Goal: Information Seeking & Learning: Learn about a topic

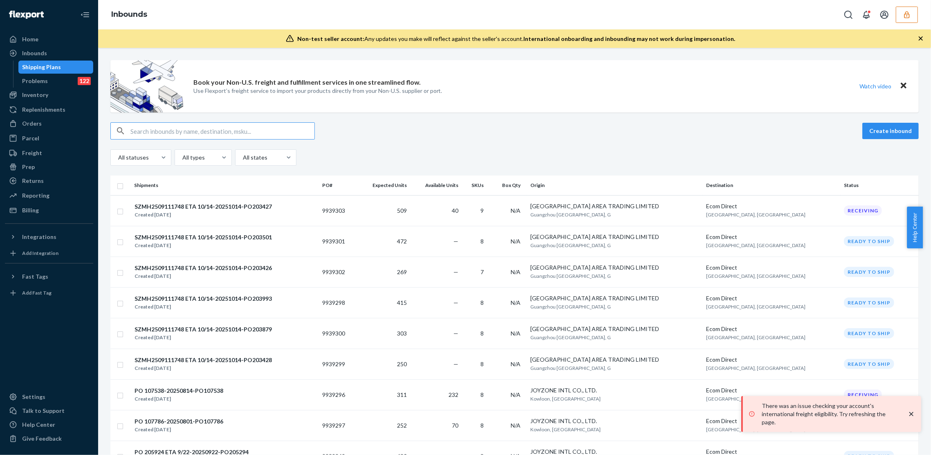
click at [912, 18] on button "button" at bounding box center [907, 15] width 22 height 16
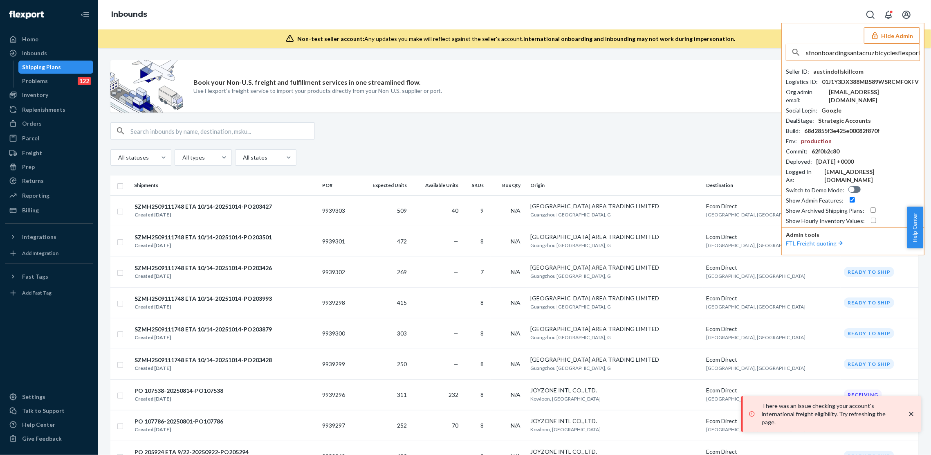
scroll to position [0, 13]
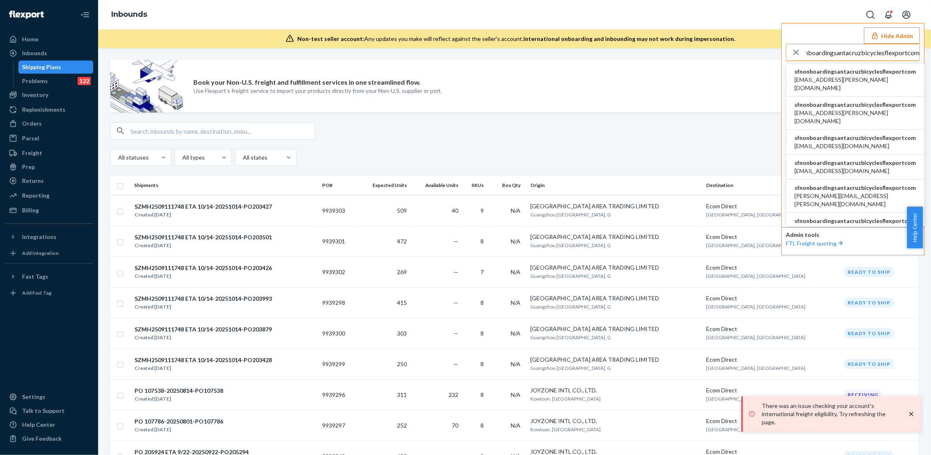
type input "sfnonboardingsantacruzbicyclesflexportcom"
click at [825, 72] on span "sfnonboardingsantacruzbicyclesflexportcom" at bounding box center [855, 71] width 122 height 8
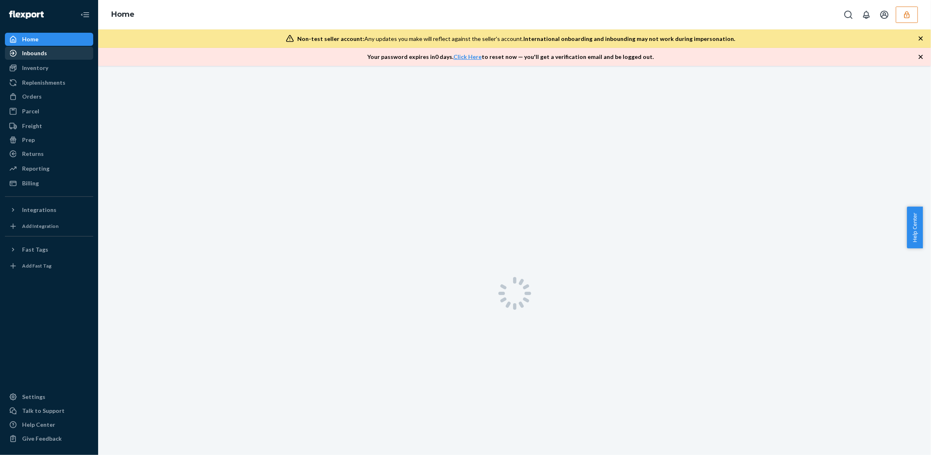
click at [71, 56] on div "Inbounds" at bounding box center [49, 52] width 87 height 11
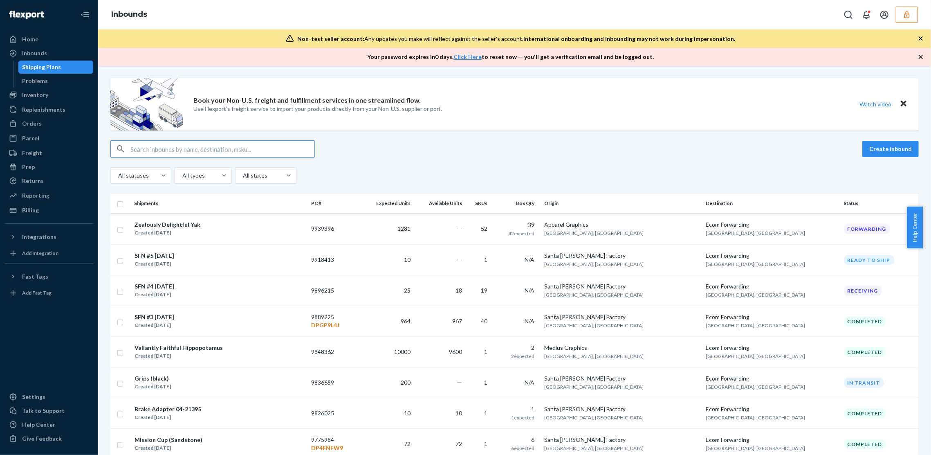
click at [706, 153] on div "Create inbound" at bounding box center [514, 148] width 808 height 17
click at [208, 143] on input "text" at bounding box center [222, 149] width 184 height 16
paste input "9836659"
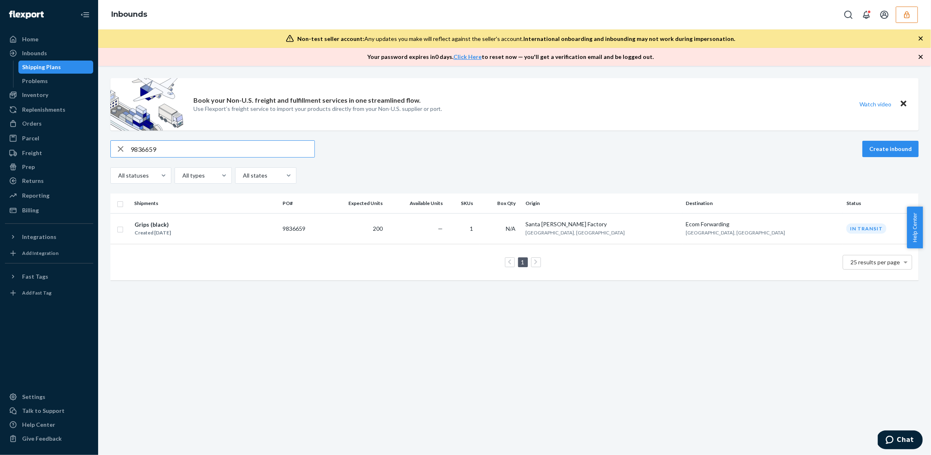
click at [203, 151] on input "9836659" at bounding box center [222, 149] width 184 height 16
paste input "918413"
type input "9918413"
click at [321, 229] on td "9918413" at bounding box center [299, 228] width 44 height 31
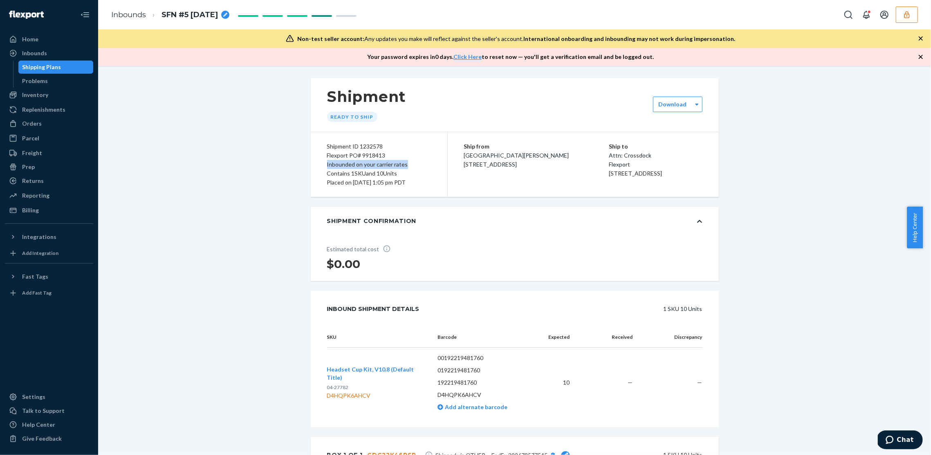
drag, startPoint x: 408, startPoint y: 165, endPoint x: 323, endPoint y: 163, distance: 84.6
click at [327, 163] on div "Inbounded on your carrier rates" at bounding box center [379, 164] width 104 height 9
drag, startPoint x: 572, startPoint y: 185, endPoint x: 610, endPoint y: 181, distance: 38.2
click at [610, 182] on div "Ship from [GEOGRAPHIC_DATA][PERSON_NAME] [STREET_ADDRESS] Ship to Attn: Crossdo…" at bounding box center [583, 164] width 271 height 65
copy span "San Bernardin"
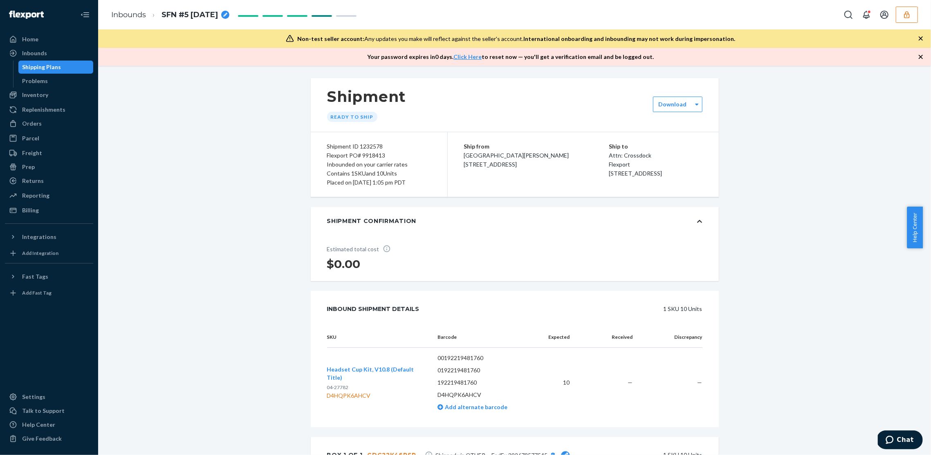
click at [636, 200] on div "Shipment Ready to ship Download Shipment ID 1232578 Flexport PO# 9918413 Inboun…" at bounding box center [515, 342] width 408 height 529
drag, startPoint x: 612, startPoint y: 185, endPoint x: 572, endPoint y: 182, distance: 40.2
click at [572, 182] on div "Ship from [GEOGRAPHIC_DATA][PERSON_NAME] [STREET_ADDRESS] Ship to Attn: Crossdo…" at bounding box center [583, 164] width 271 height 65
copy span "[GEOGRAPHIC_DATA]"
click at [902, 21] on button "button" at bounding box center [907, 15] width 22 height 16
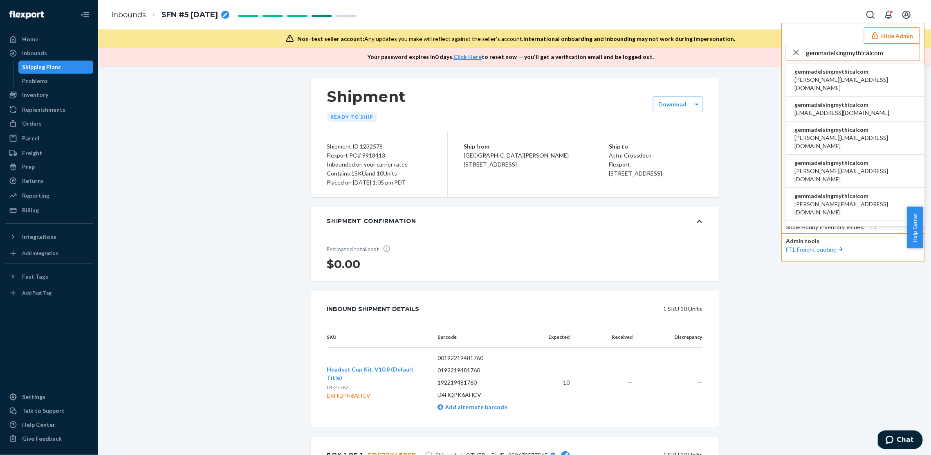
type input "gemmadelsingmythicalcom"
click at [819, 74] on span "gemmadelsingmythicalcom" at bounding box center [855, 71] width 122 height 8
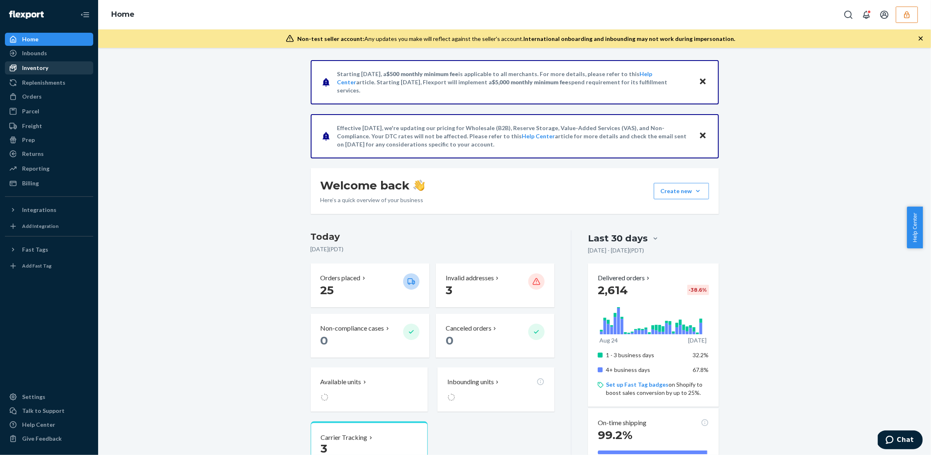
click at [6, 67] on div "Inventory" at bounding box center [49, 67] width 87 height 11
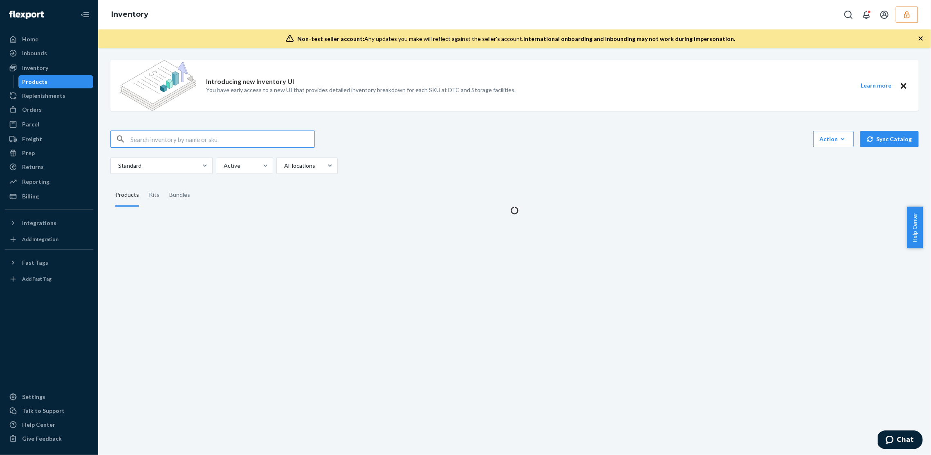
click at [176, 145] on input "text" at bounding box center [222, 139] width 184 height 16
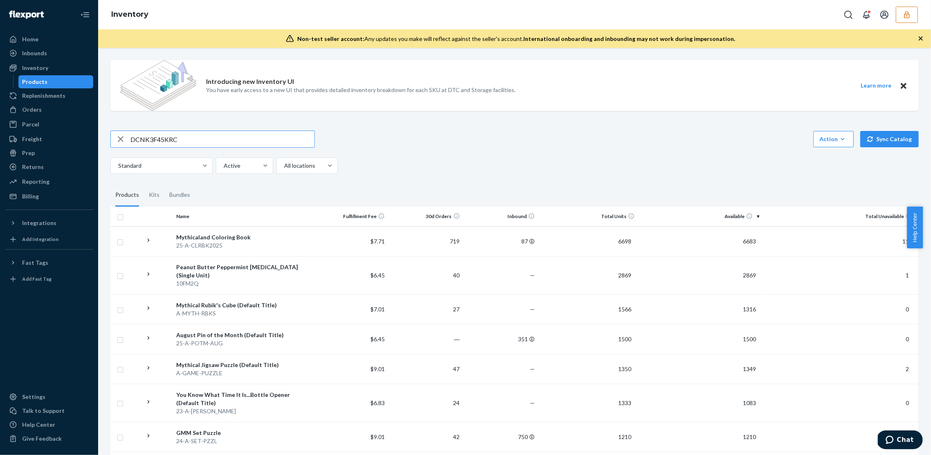
type input "DCNK3F45KRC"
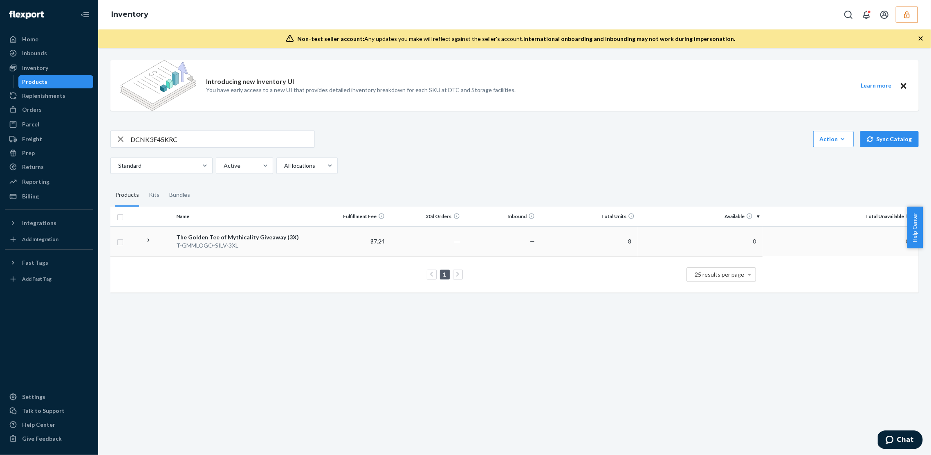
click at [500, 241] on td "—" at bounding box center [500, 241] width 75 height 30
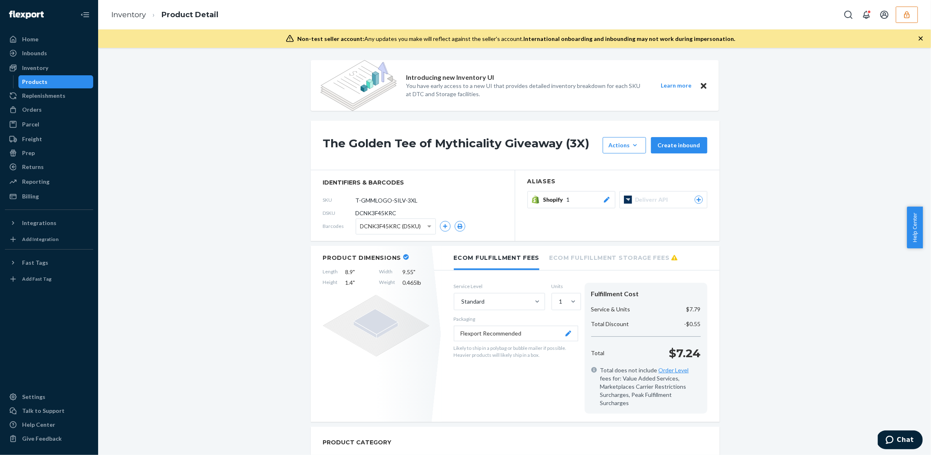
click at [370, 212] on span "DCNK3F45KRC" at bounding box center [376, 213] width 41 height 8
copy span "DCNK3F45KRC"
drag, startPoint x: 250, startPoint y: 179, endPoint x: 260, endPoint y: 173, distance: 11.6
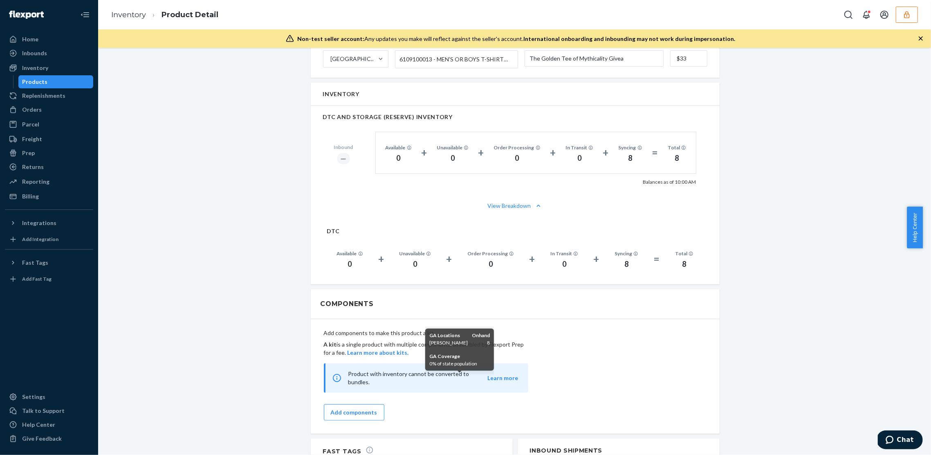
scroll to position [518, 0]
click at [897, 11] on button "button" at bounding box center [907, 15] width 22 height 16
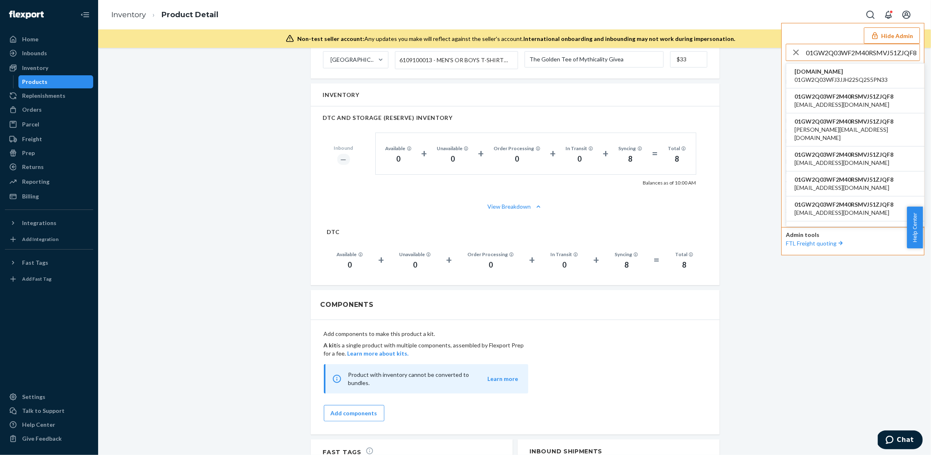
type input "01GW2Q03WF2M40RSMVJ51ZJQF8"
click at [845, 105] on span "accounting@v12rs.com" at bounding box center [843, 105] width 99 height 8
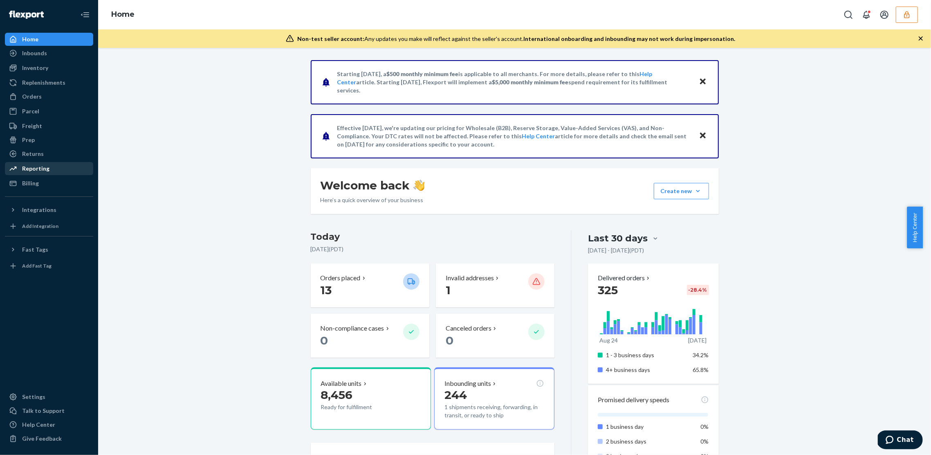
click at [38, 173] on div "Reporting" at bounding box center [49, 168] width 87 height 11
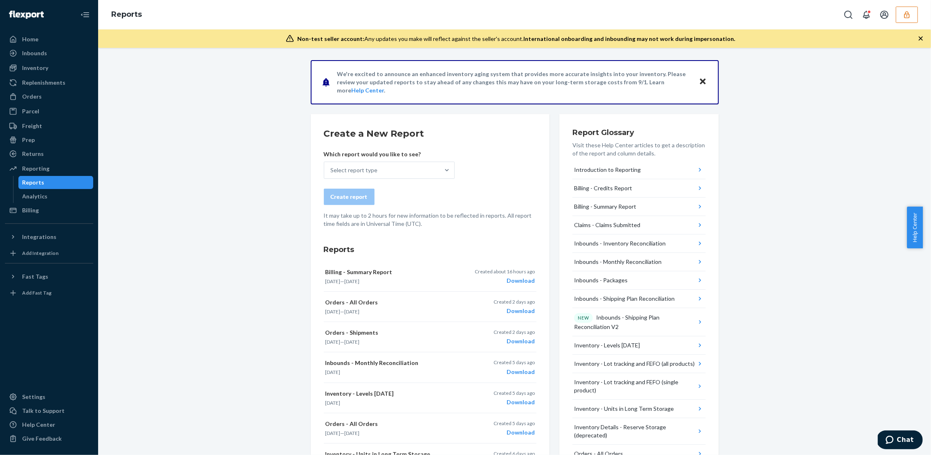
click at [767, 237] on div "We're excited to announce an enhanced inventory aging system that provides more…" at bounding box center [514, 399] width 821 height 679
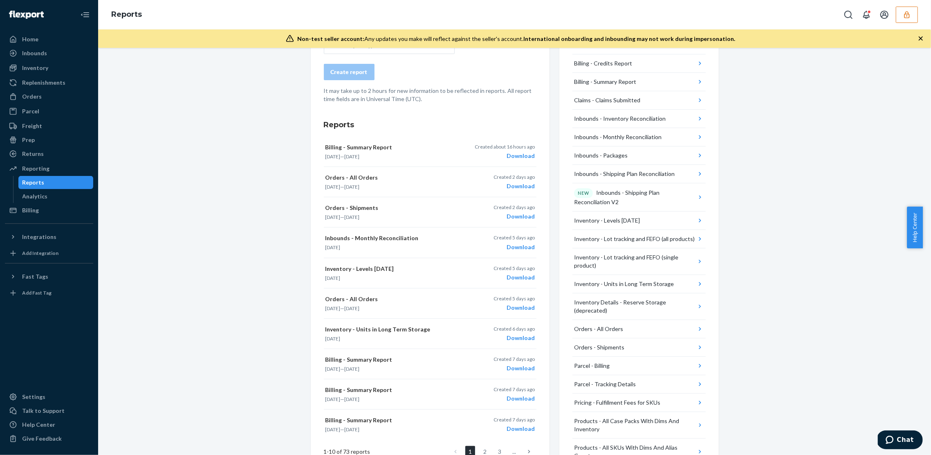
scroll to position [78, 0]
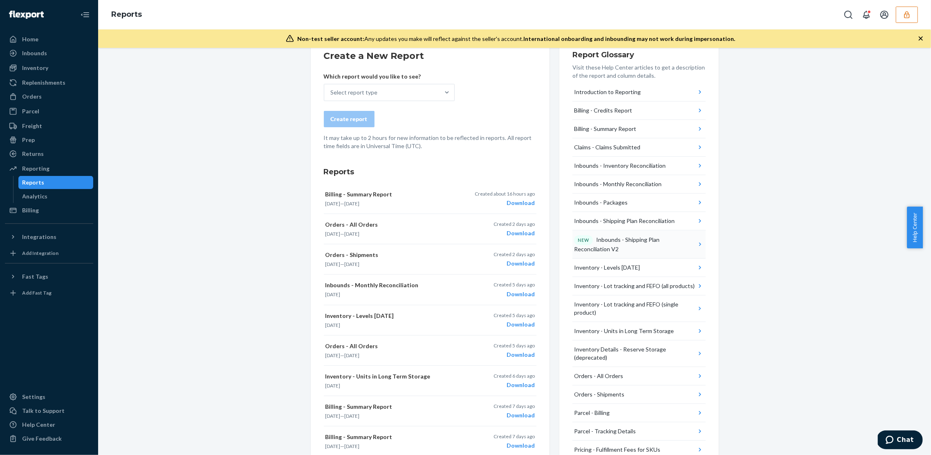
click at [657, 246] on div "NEW Inbounds - Shipping Plan Reconciliation V2" at bounding box center [635, 244] width 122 height 18
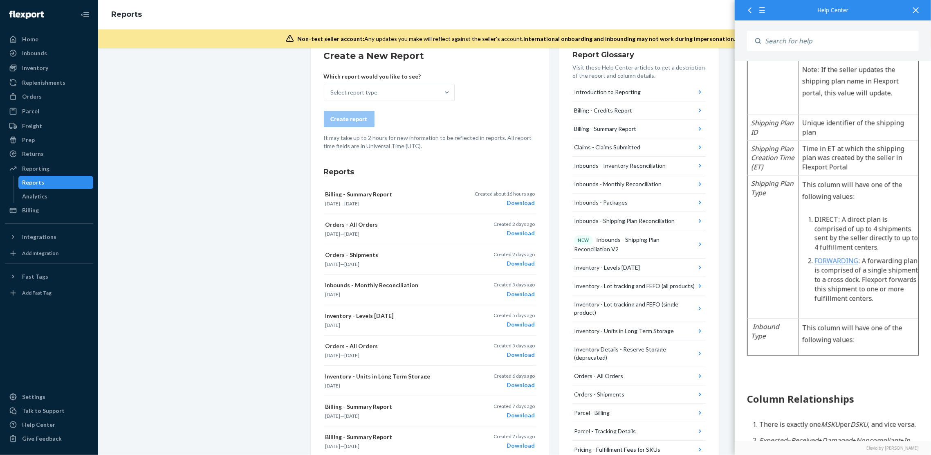
scroll to position [0, 0]
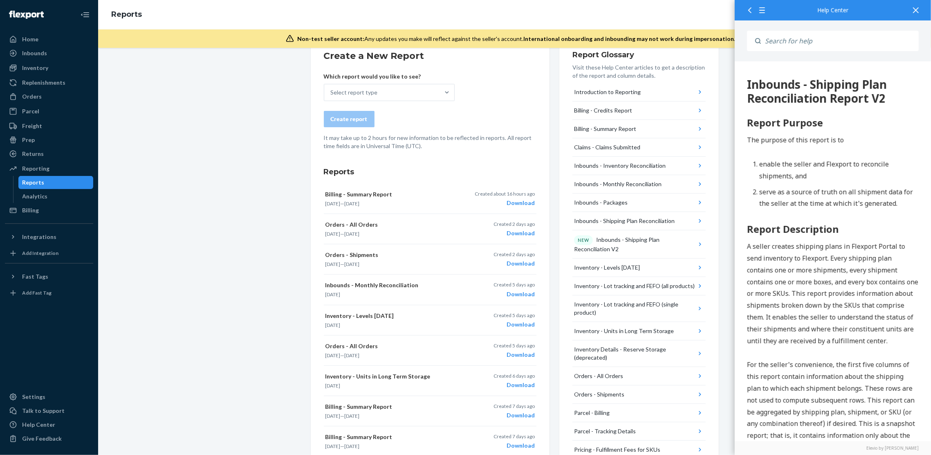
click at [832, 13] on div "Help Center" at bounding box center [833, 10] width 172 height 6
click at [760, 8] on icon at bounding box center [762, 10] width 6 height 6
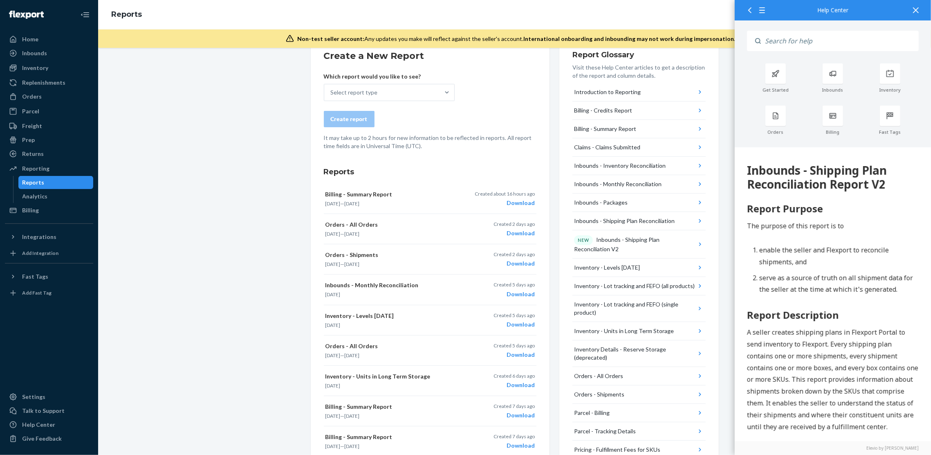
click at [760, 8] on icon at bounding box center [762, 10] width 6 height 6
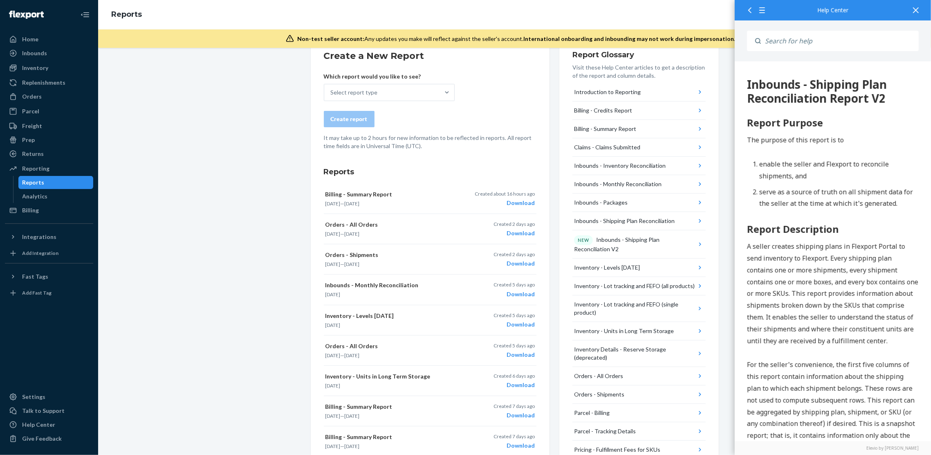
click at [760, 8] on icon at bounding box center [762, 10] width 6 height 6
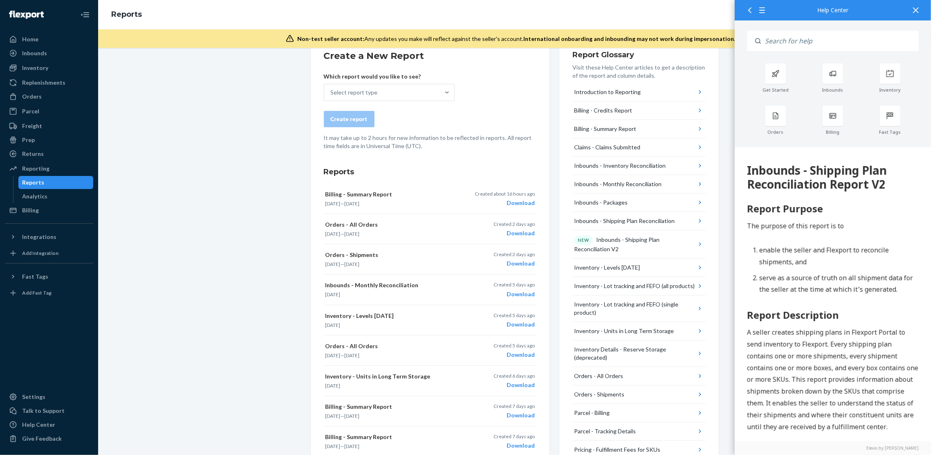
click at [803, 34] on input "Search" at bounding box center [840, 41] width 158 height 20
type input "reporting"
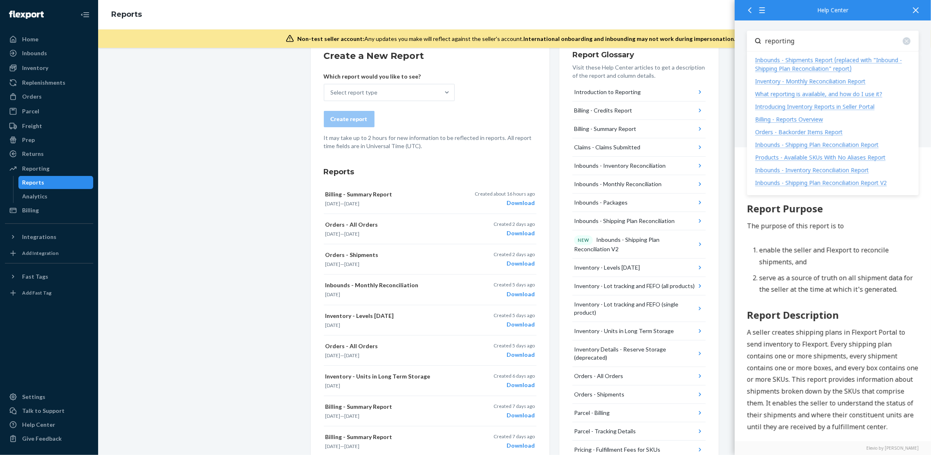
click at [798, 81] on div "Inventory - Monthly Reconciliation Report" at bounding box center [810, 81] width 110 height 8
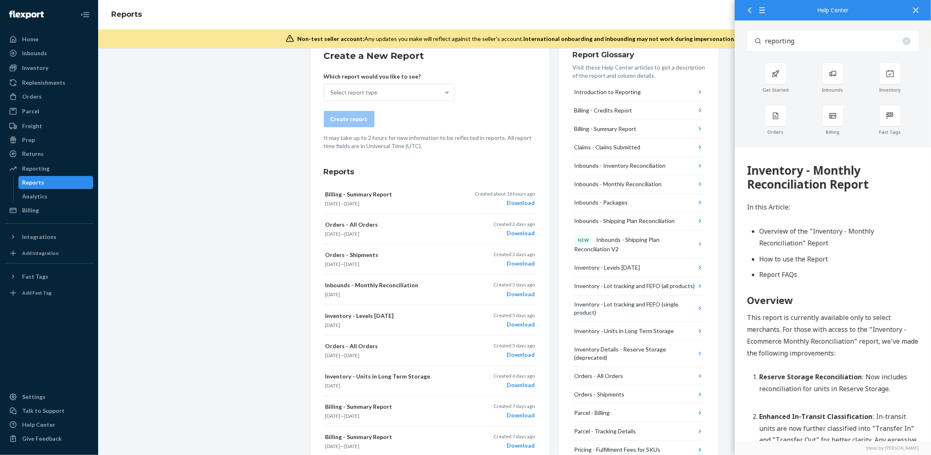
drag, startPoint x: 871, startPoint y: 186, endPoint x: 743, endPoint y: 172, distance: 128.7
copy div "Inventory - Monthly Reconciliation Report"
click at [824, 211] on p "In this Article:" at bounding box center [833, 207] width 172 height 12
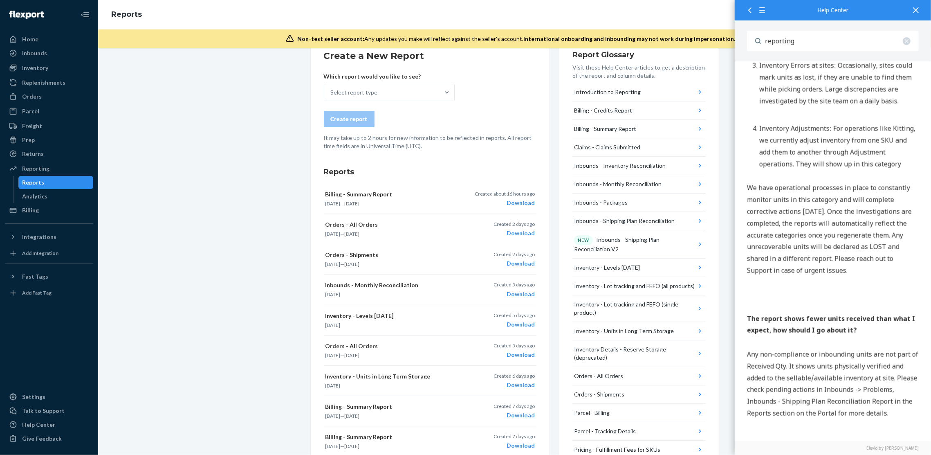
scroll to position [2057, 0]
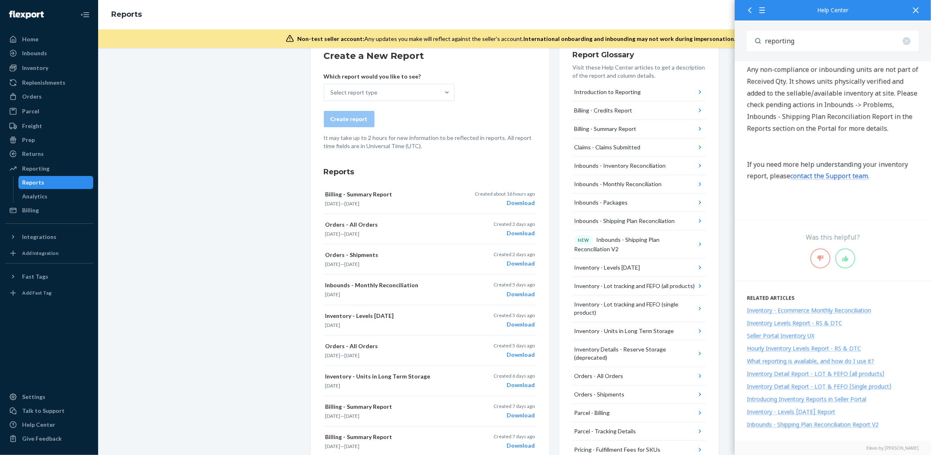
click at [718, 192] on div "We're excited to announce an enhanced inventory aging system that provides more…" at bounding box center [515, 321] width 420 height 679
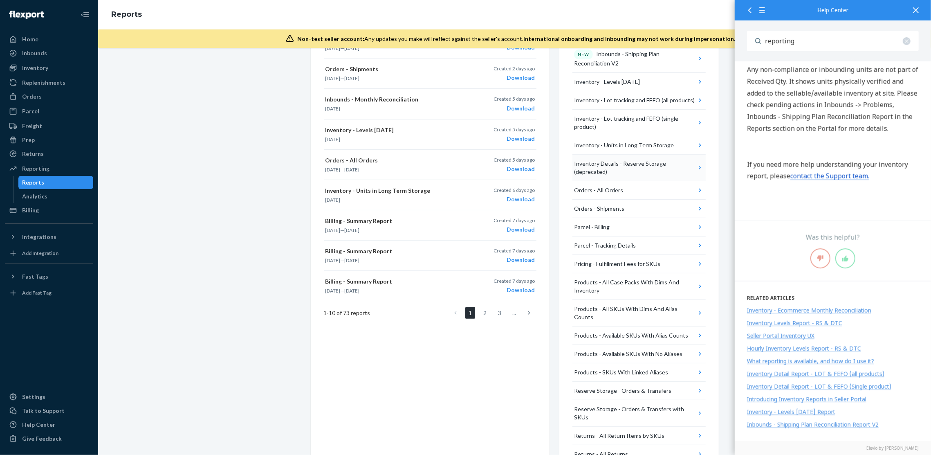
scroll to position [161, 0]
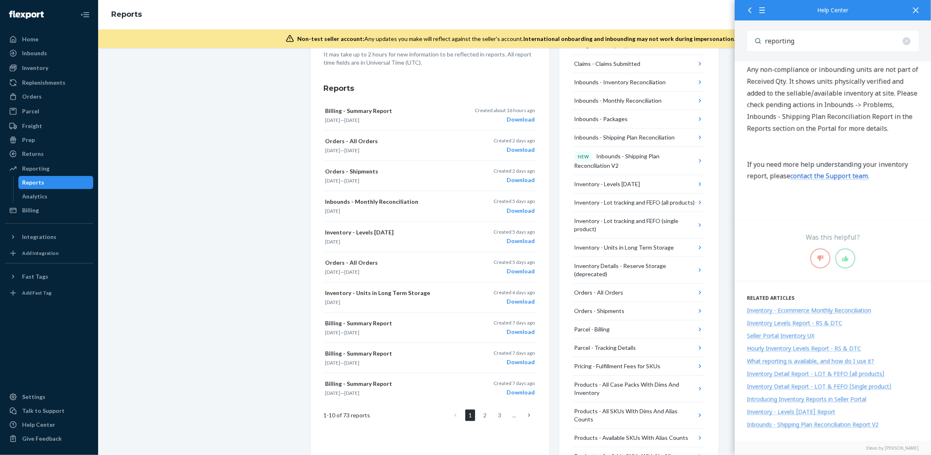
click at [915, 13] on icon at bounding box center [916, 10] width 6 height 6
